Goal: Subscribe to service/newsletter

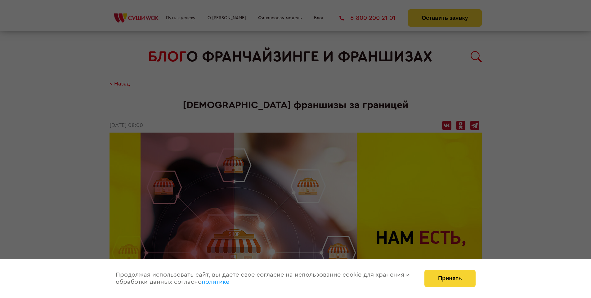
scroll to position [765, 0]
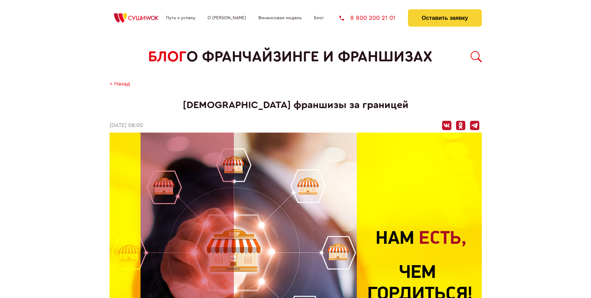
scroll to position [765, 0]
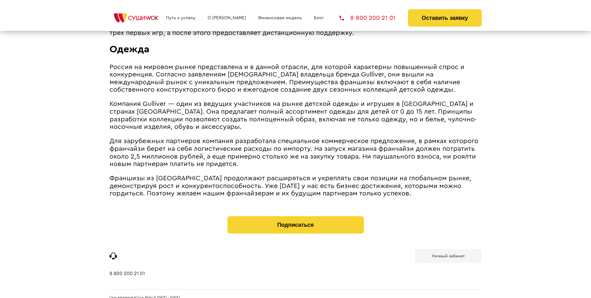
click at [448, 254] on b "Личный кабинет" at bounding box center [448, 256] width 33 height 4
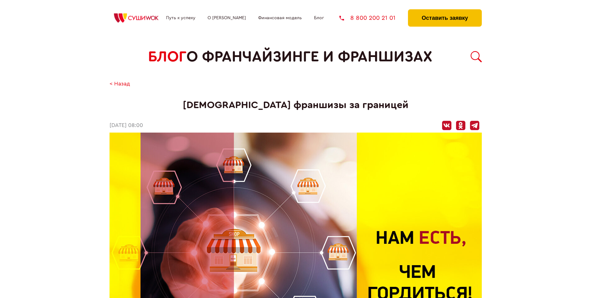
click at [444, 11] on button "Оставить заявку" at bounding box center [444, 17] width 73 height 17
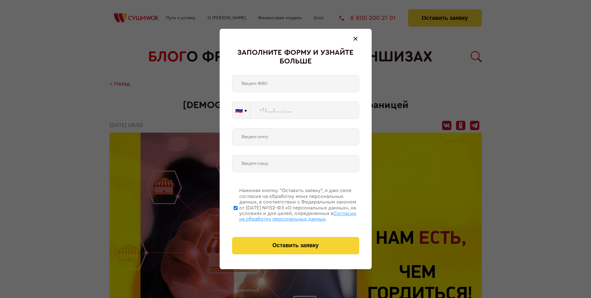
click at [287, 215] on span "Согласии на обработку персональных данных" at bounding box center [297, 216] width 117 height 11
click at [237, 215] on input "Нажимая кнопку “Оставить заявку”, я даю свое согласие на обработку моих персона…" at bounding box center [235, 208] width 4 height 50
checkbox input "false"
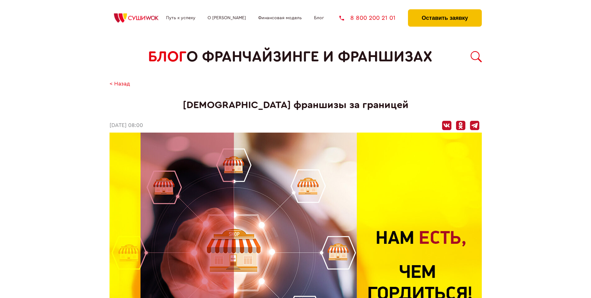
click at [444, 11] on button "Оставить заявку" at bounding box center [444, 17] width 73 height 17
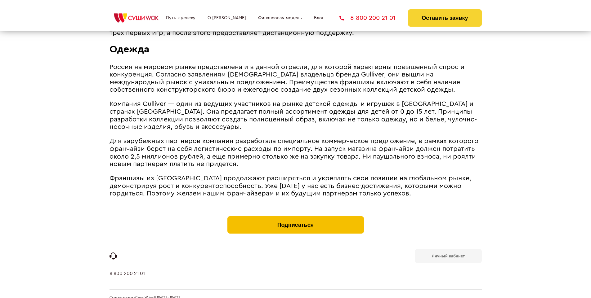
click at [295, 216] on button "Подписаться" at bounding box center [295, 224] width 136 height 17
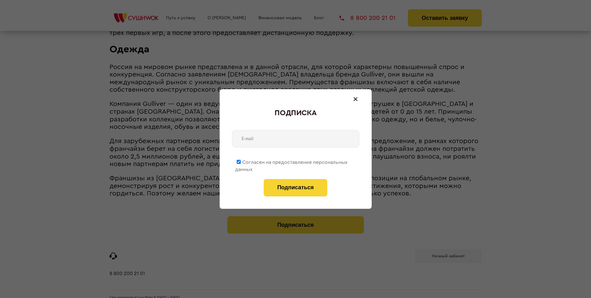
click at [291, 161] on span "Согласен на предоставление персональных данных" at bounding box center [291, 166] width 112 height 12
click at [241, 161] on input "Согласен на предоставление персональных данных" at bounding box center [239, 162] width 4 height 4
checkbox input "false"
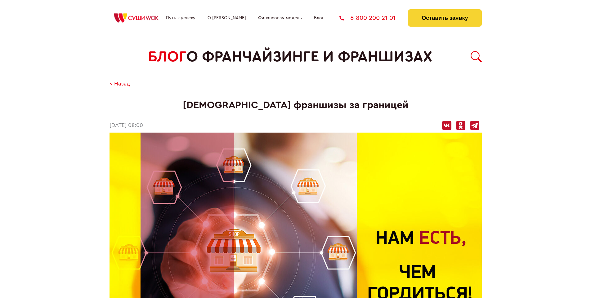
scroll to position [765, 0]
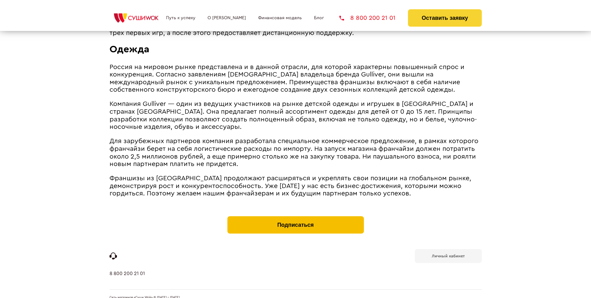
click at [295, 216] on button "Подписаться" at bounding box center [295, 224] width 136 height 17
